Goal: Task Accomplishment & Management: Use online tool/utility

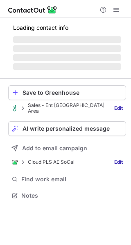
scroll to position [204, 131]
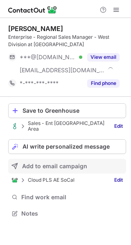
click at [65, 163] on span "Add to email campaign" at bounding box center [54, 166] width 65 height 7
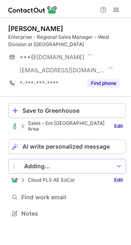
scroll to position [217, 131]
